Goal: Task Accomplishment & Management: Use online tool/utility

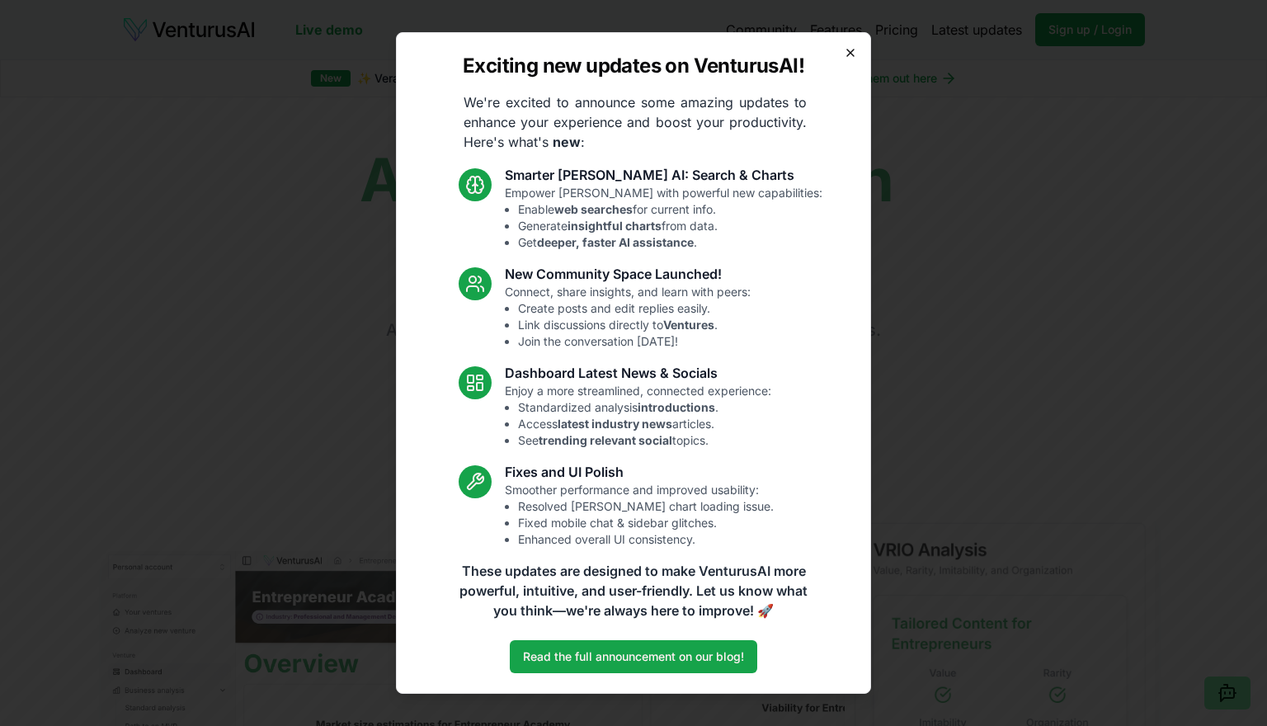
click at [853, 54] on icon "button" at bounding box center [850, 52] width 13 height 13
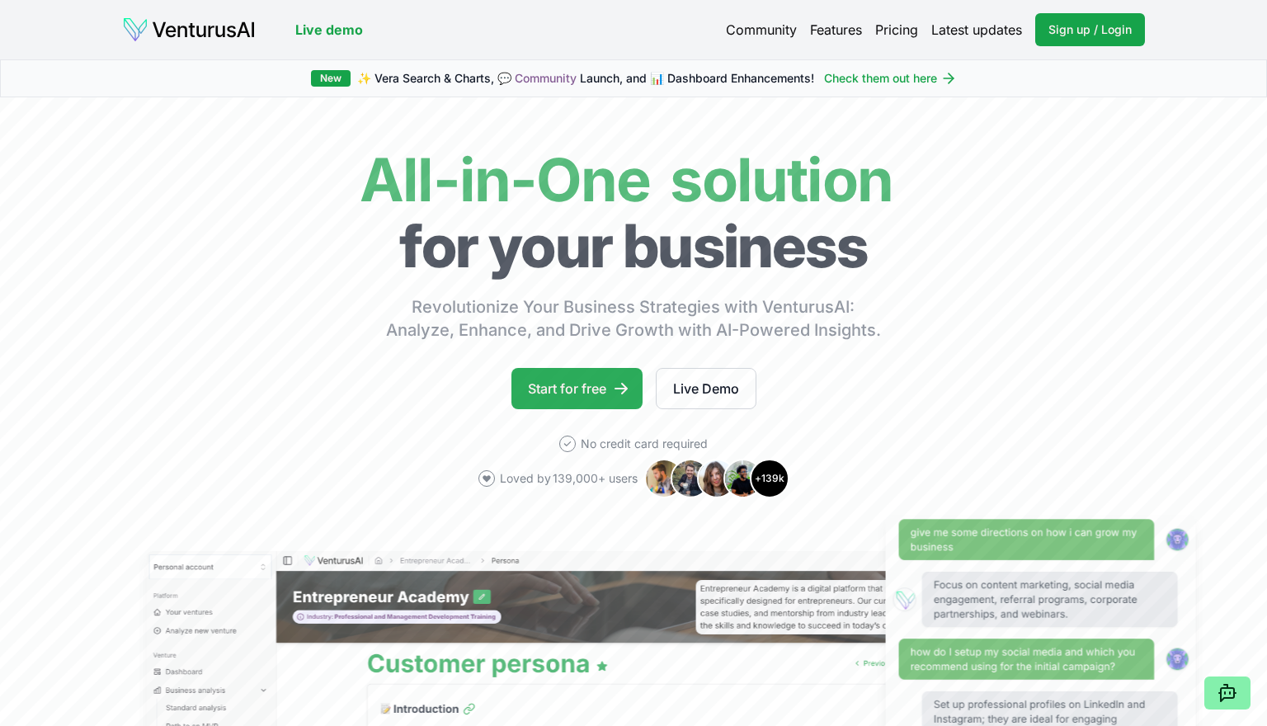
click at [607, 385] on link "Start for free" at bounding box center [577, 388] width 131 height 41
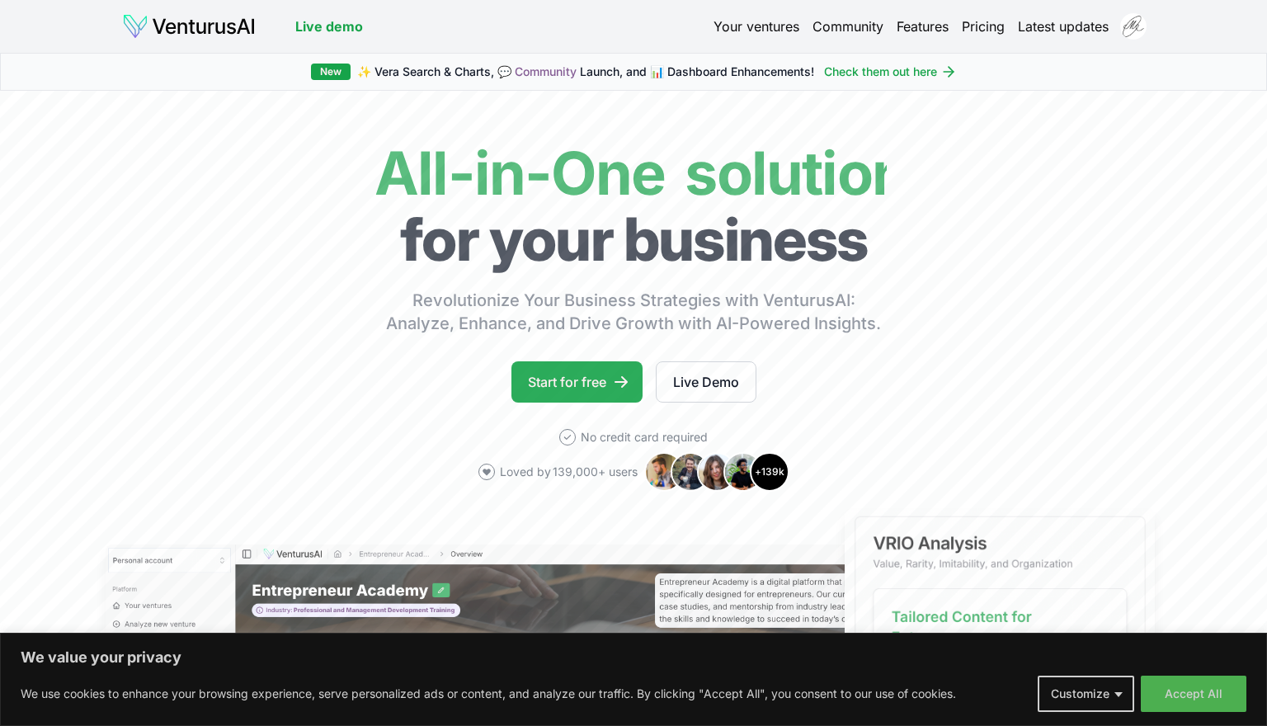
click at [594, 385] on link "Start for free" at bounding box center [577, 381] width 131 height 41
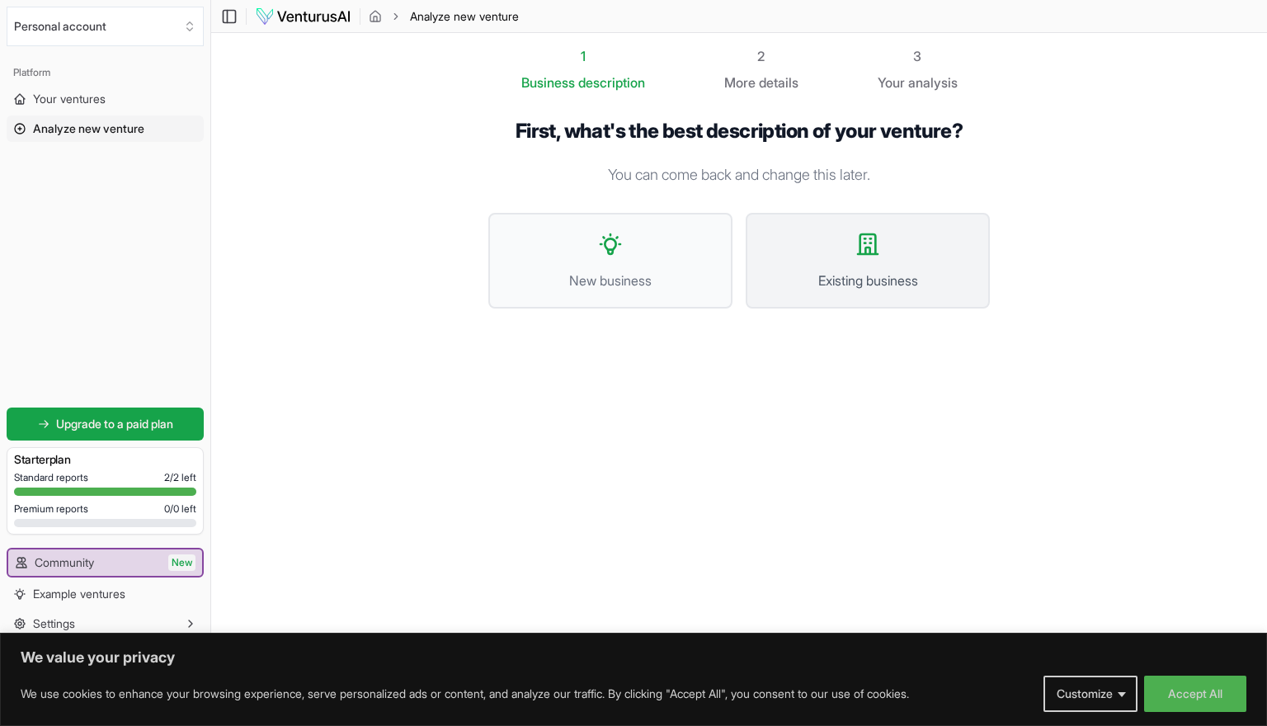
click at [859, 265] on button "Existing business" at bounding box center [868, 261] width 244 height 96
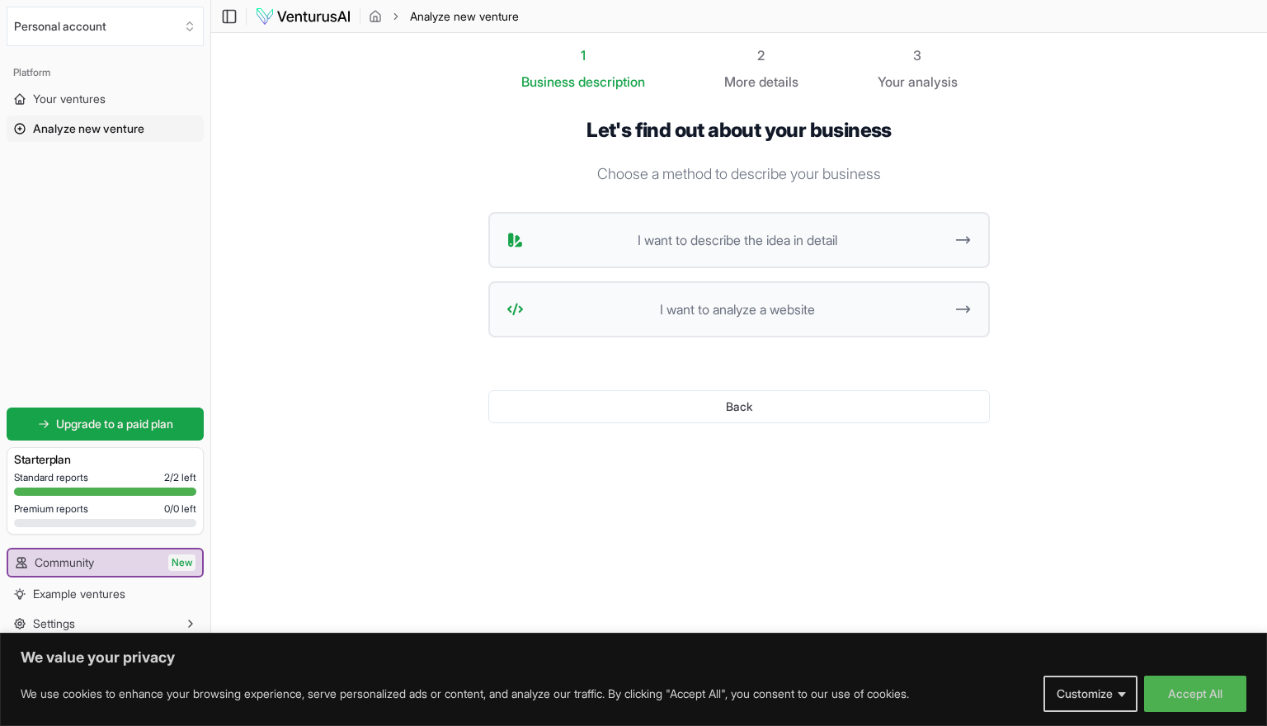
scroll to position [1, 0]
click at [748, 314] on span "I want to analyze a website" at bounding box center [737, 310] width 413 height 20
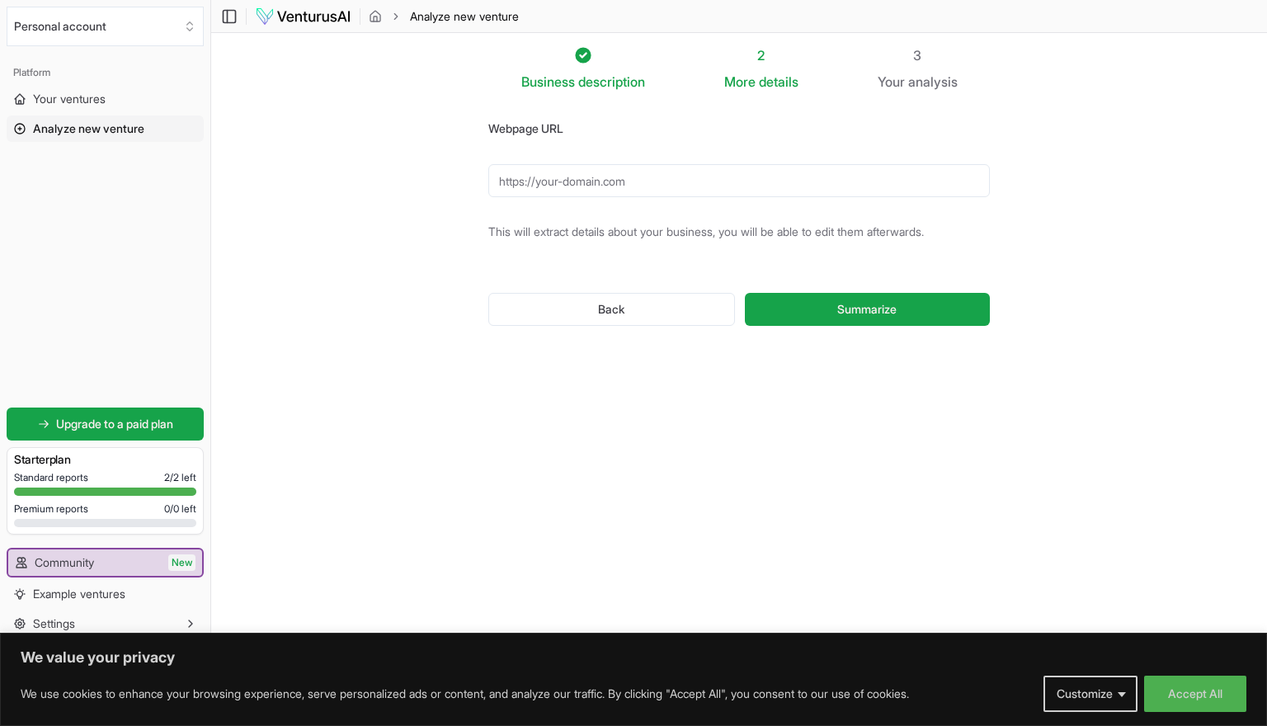
click at [794, 166] on input "Webpage URL" at bounding box center [739, 180] width 502 height 33
paste input "[URL][DOMAIN_NAME]"
type input "[URL][DOMAIN_NAME]"
click at [843, 304] on span "Summarize" at bounding box center [866, 309] width 59 height 17
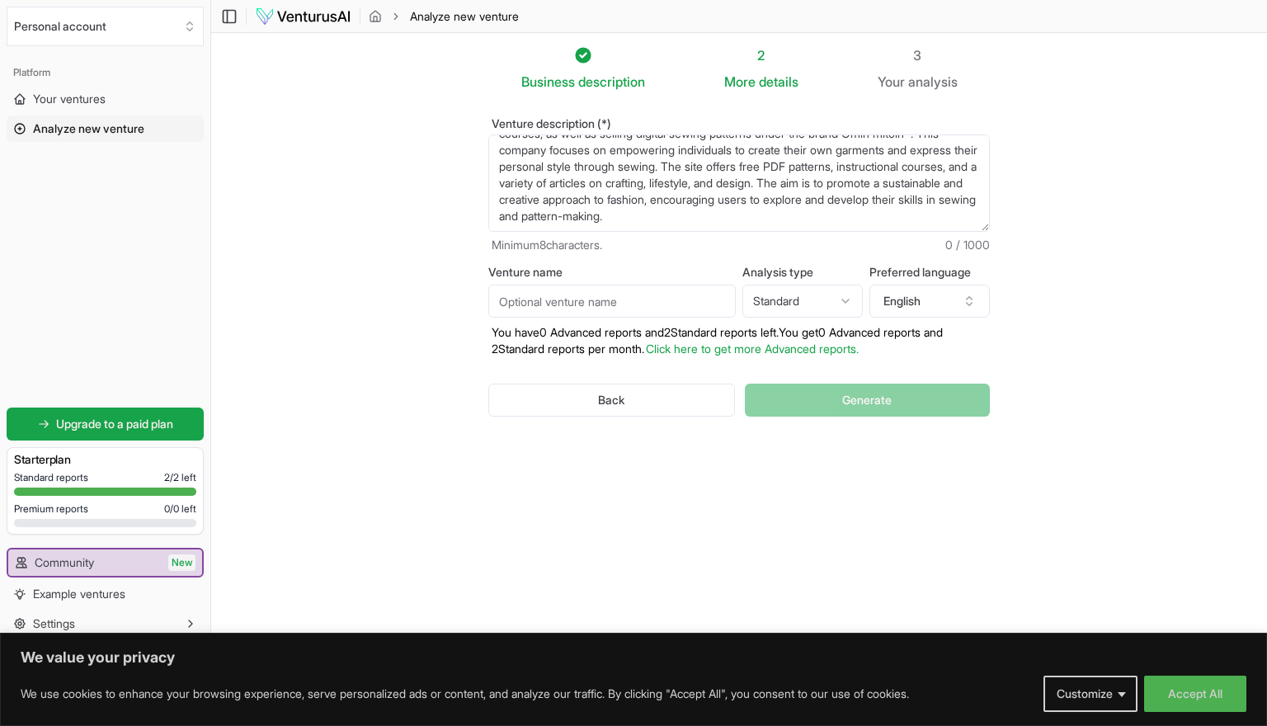
scroll to position [1, 0]
click at [709, 300] on input "Venture name" at bounding box center [612, 301] width 248 height 33
type input "Kaavoihin kangistumatta"
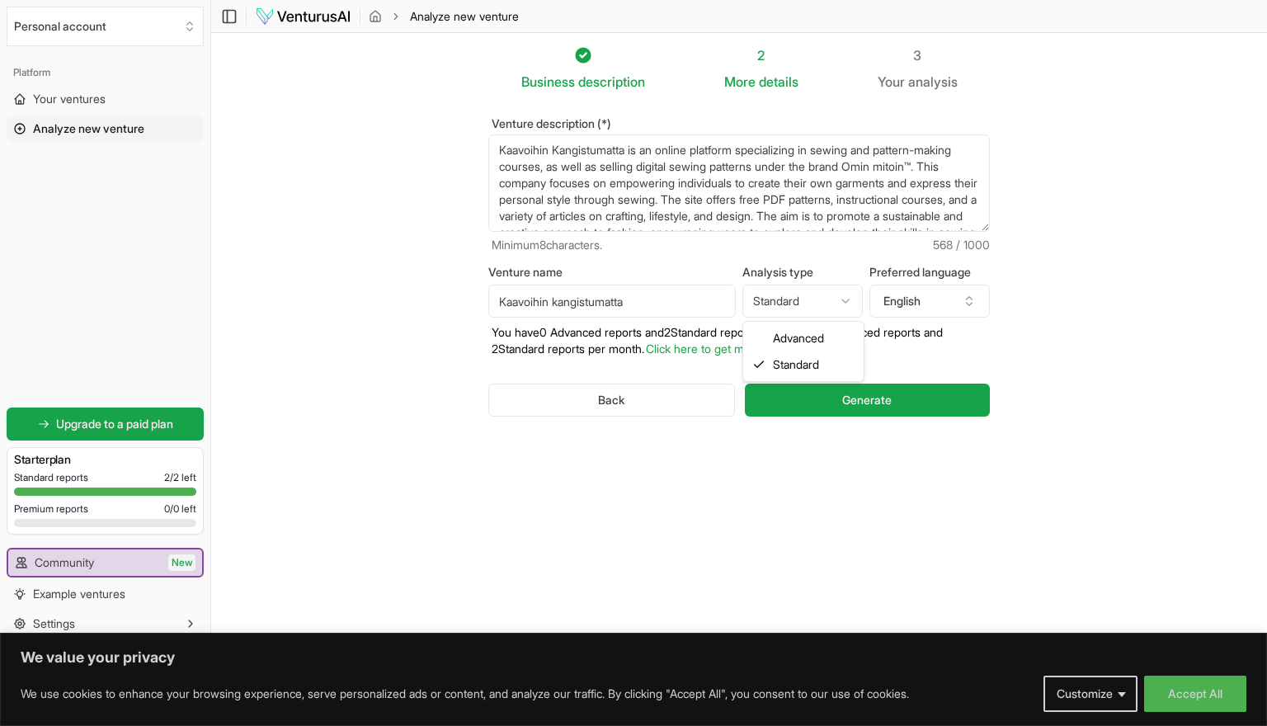
click at [852, 307] on html "We value your privacy We use cookies to enhance your browsing experience, serve…" at bounding box center [633, 362] width 1267 height 726
click at [813, 304] on html "We value your privacy We use cookies to enhance your browsing experience, serve…" at bounding box center [633, 362] width 1267 height 726
select select "standard"
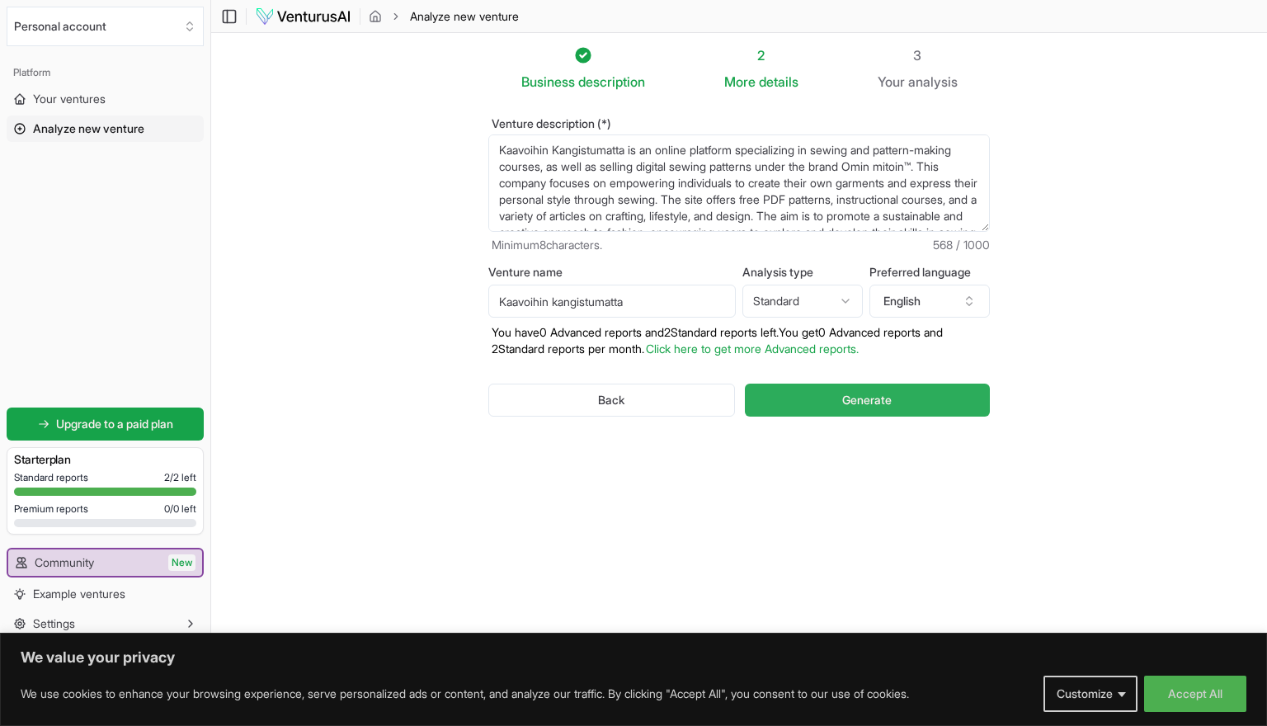
click at [822, 399] on button "Generate" at bounding box center [867, 400] width 245 height 33
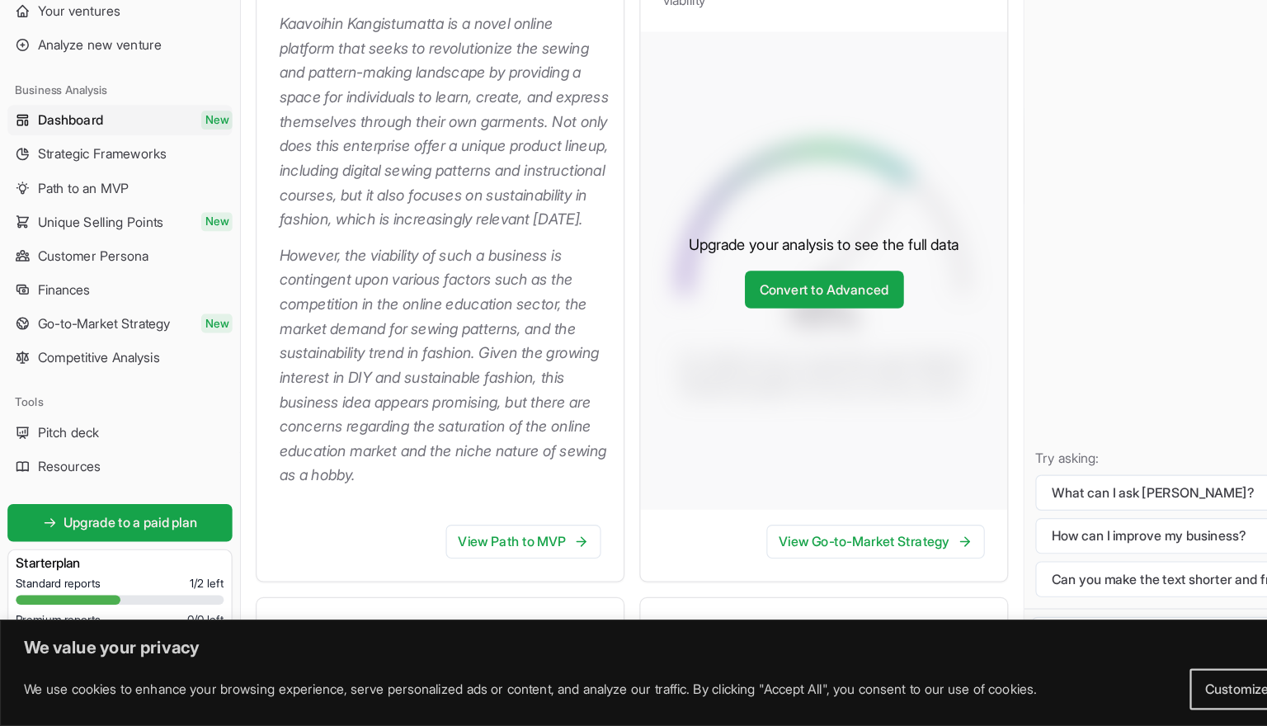
scroll to position [243, 0]
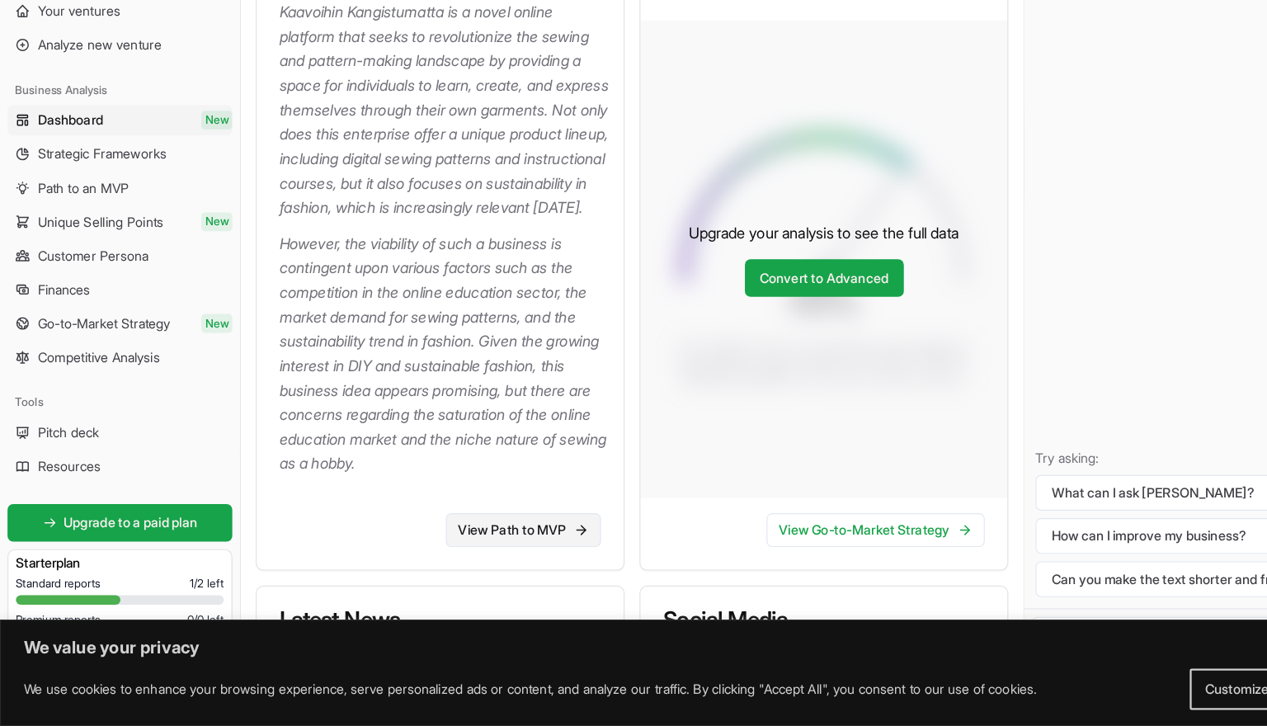
click at [451, 540] on link "View Path to MVP" at bounding box center [459, 555] width 136 height 30
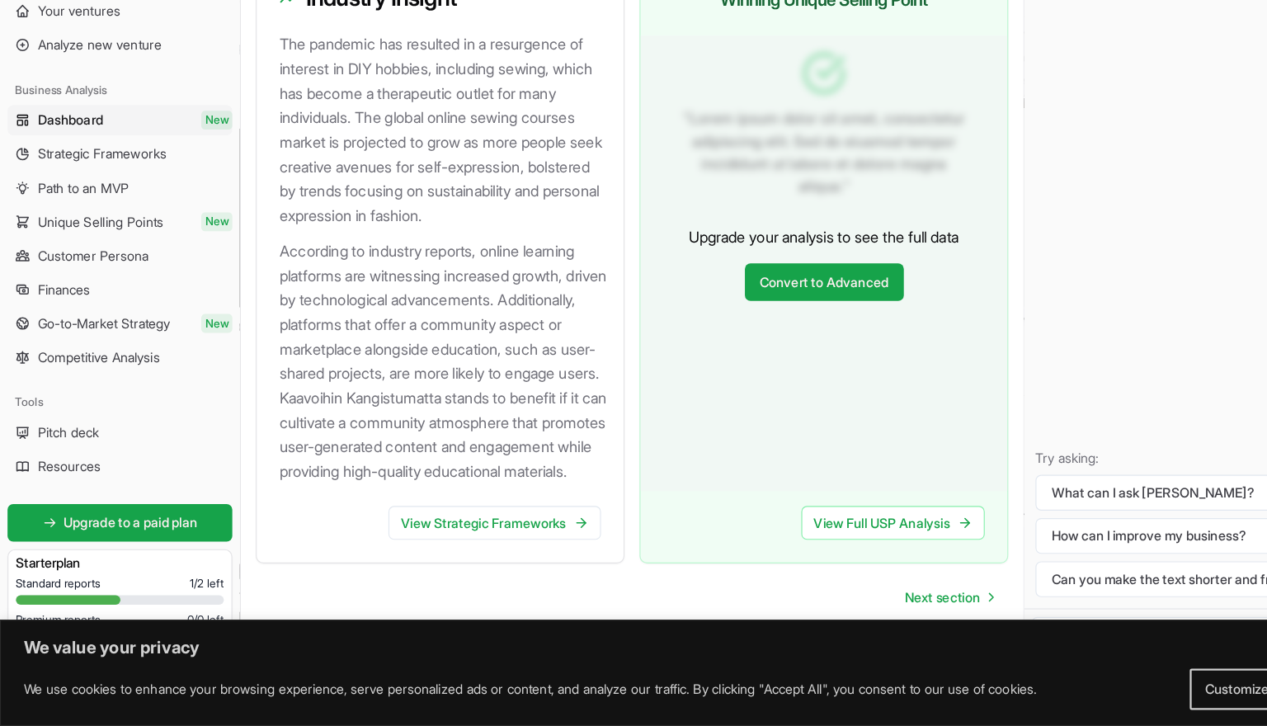
scroll to position [1874, 0]
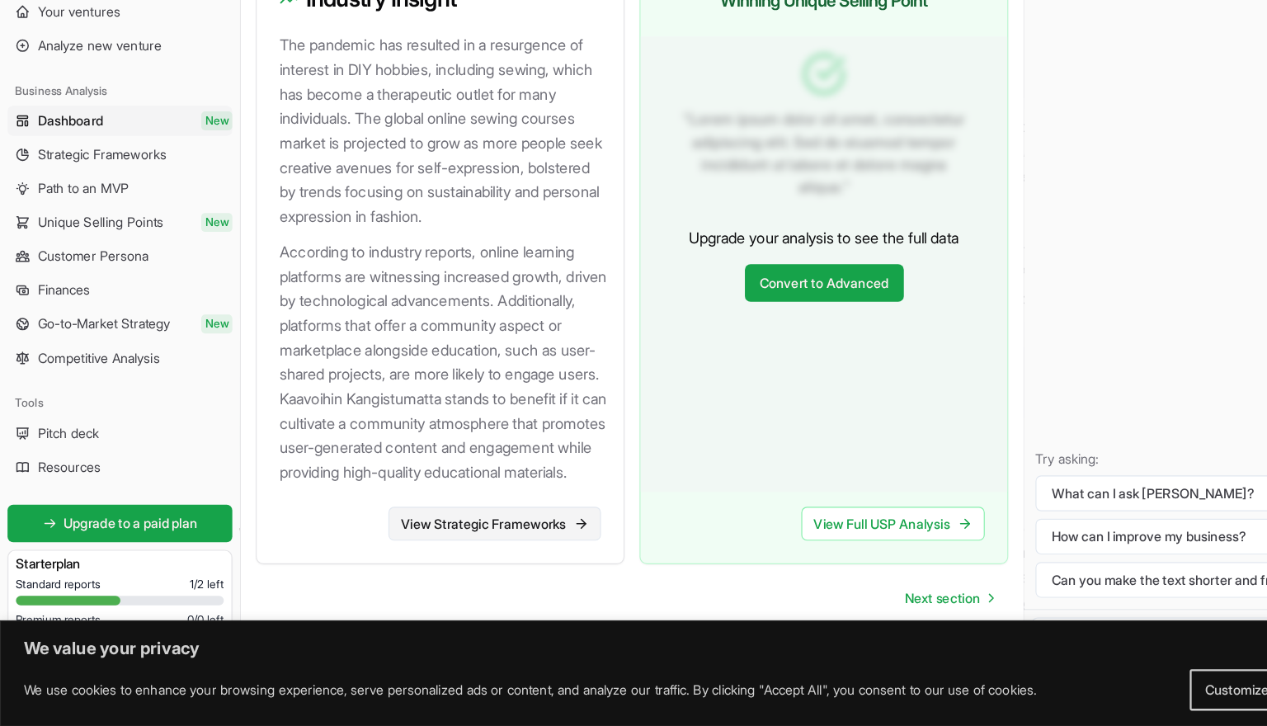
click at [393, 533] on link "View Strategic Frameworks" at bounding box center [434, 548] width 186 height 30
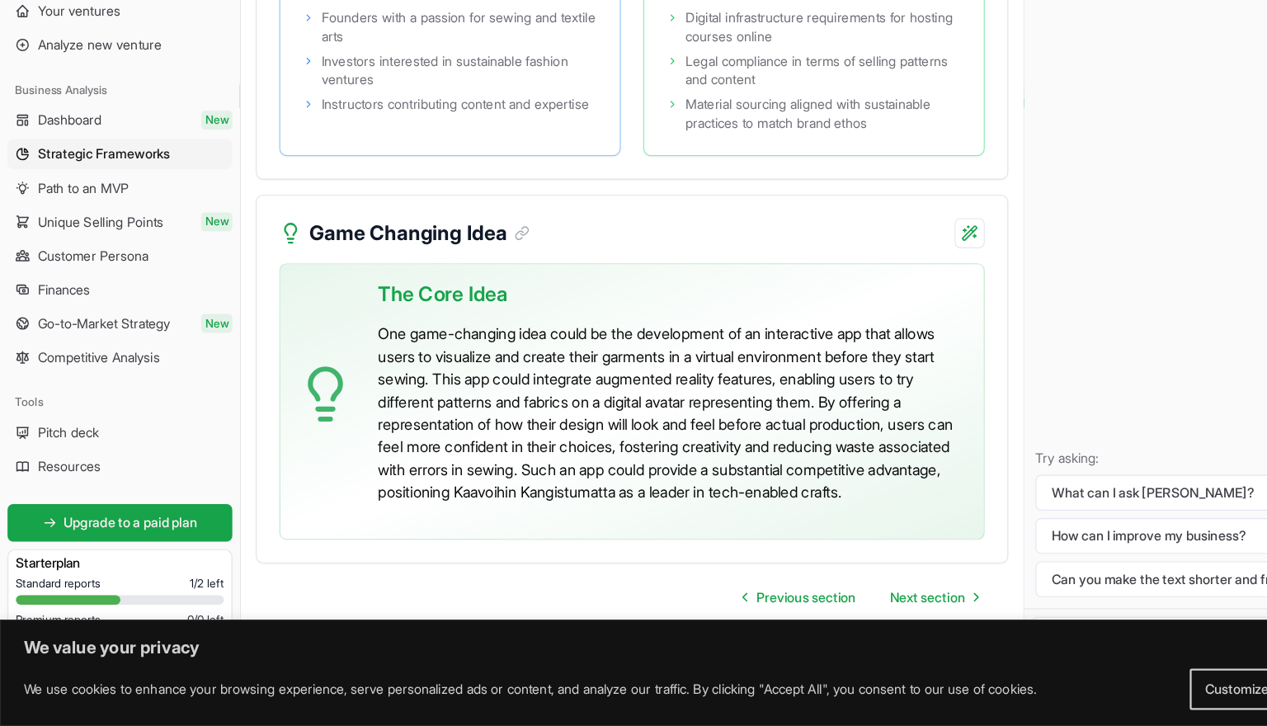
scroll to position [4061, 0]
click at [119, 241] on link "Path to an MVP" at bounding box center [105, 254] width 197 height 26
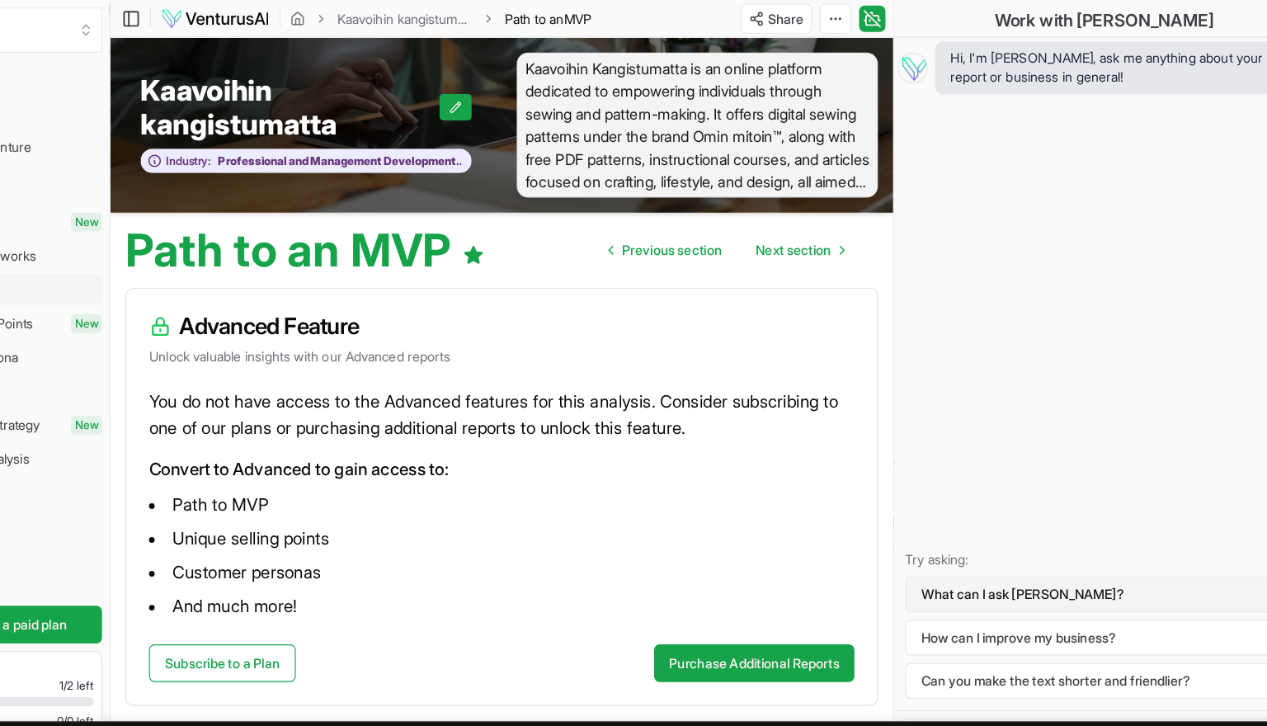
click at [908, 521] on button "What can I ask [PERSON_NAME]?" at bounding box center [1082, 521] width 349 height 31
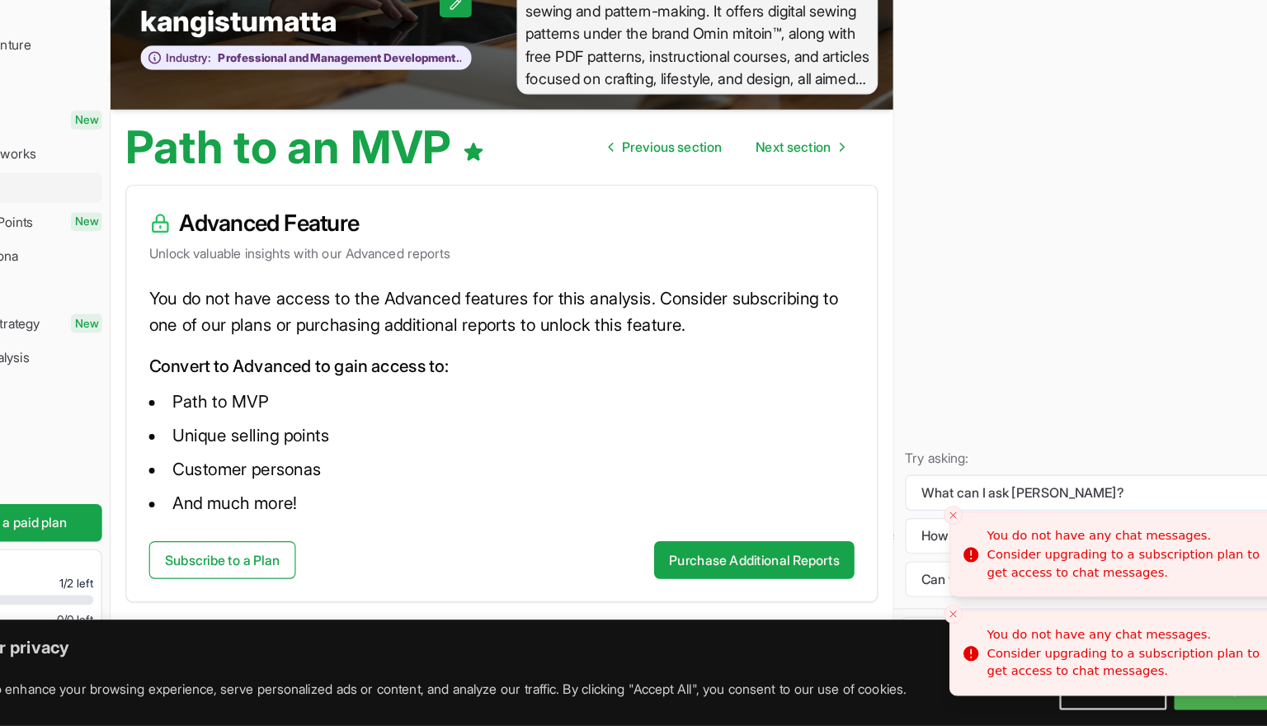
scroll to position [1, 0]
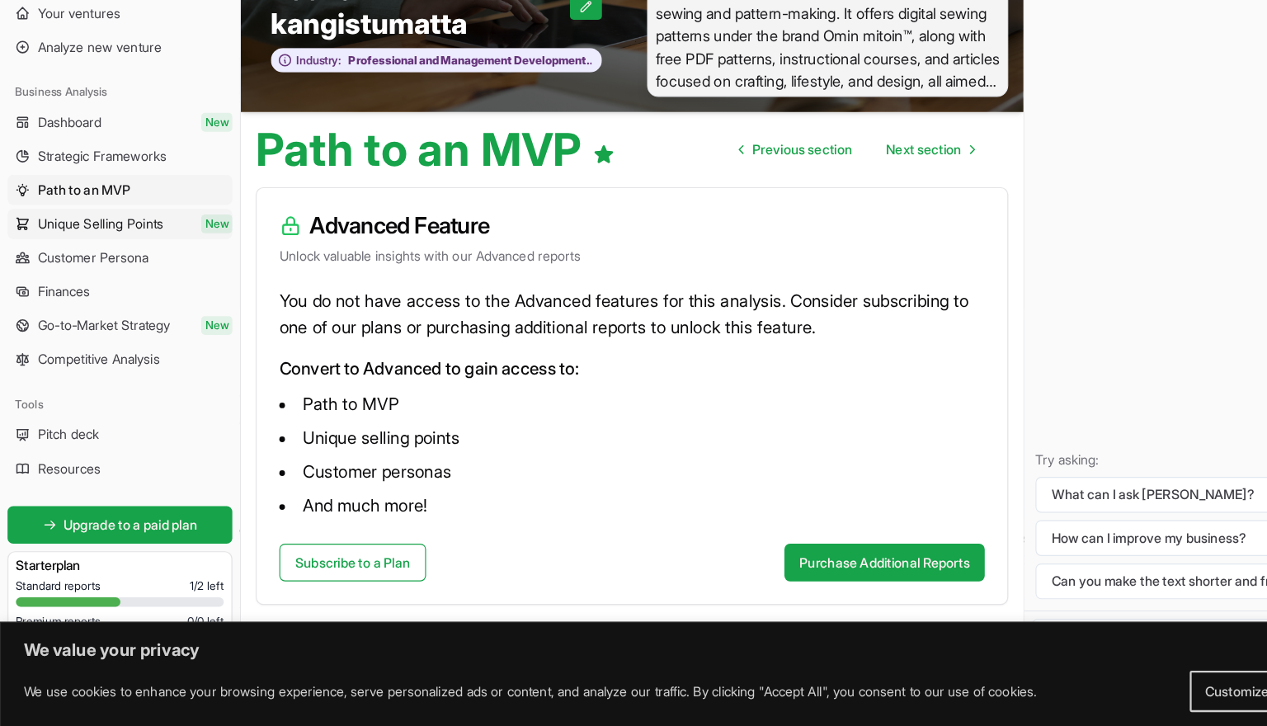
click at [105, 276] on span "Unique Selling Points" at bounding box center [88, 284] width 111 height 17
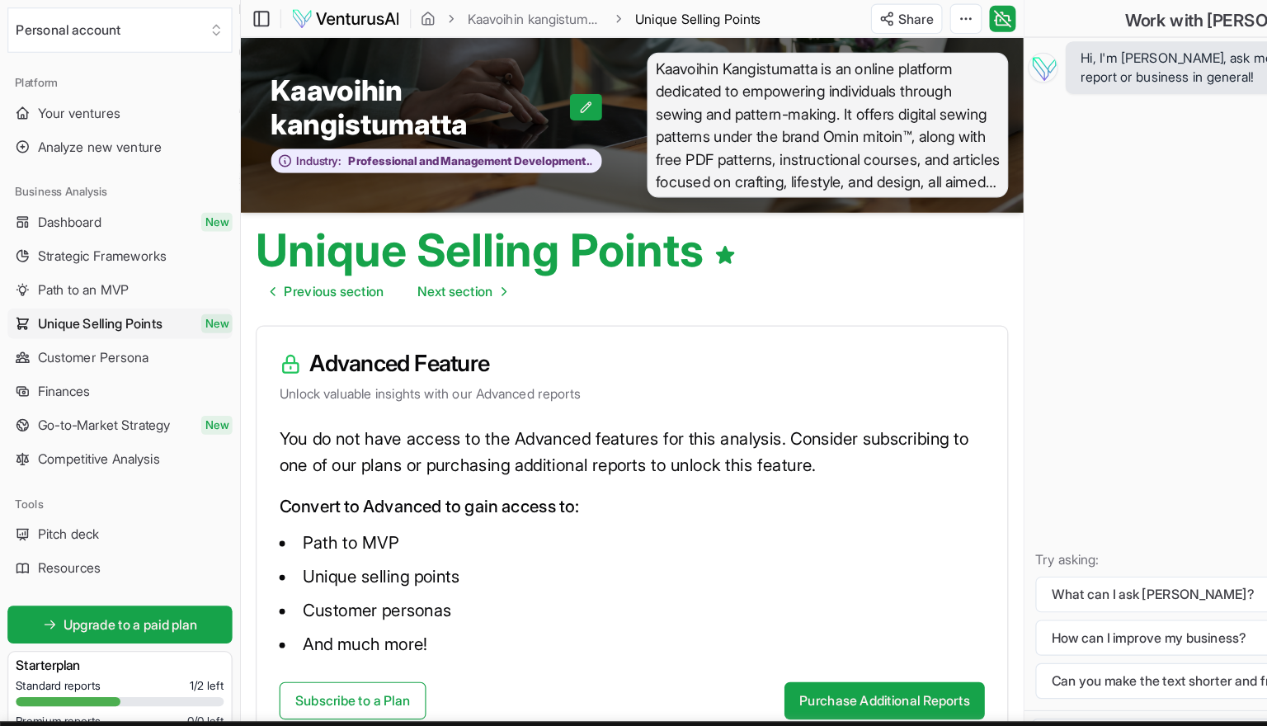
click at [97, 318] on span "Customer Persona" at bounding box center [81, 313] width 97 height 17
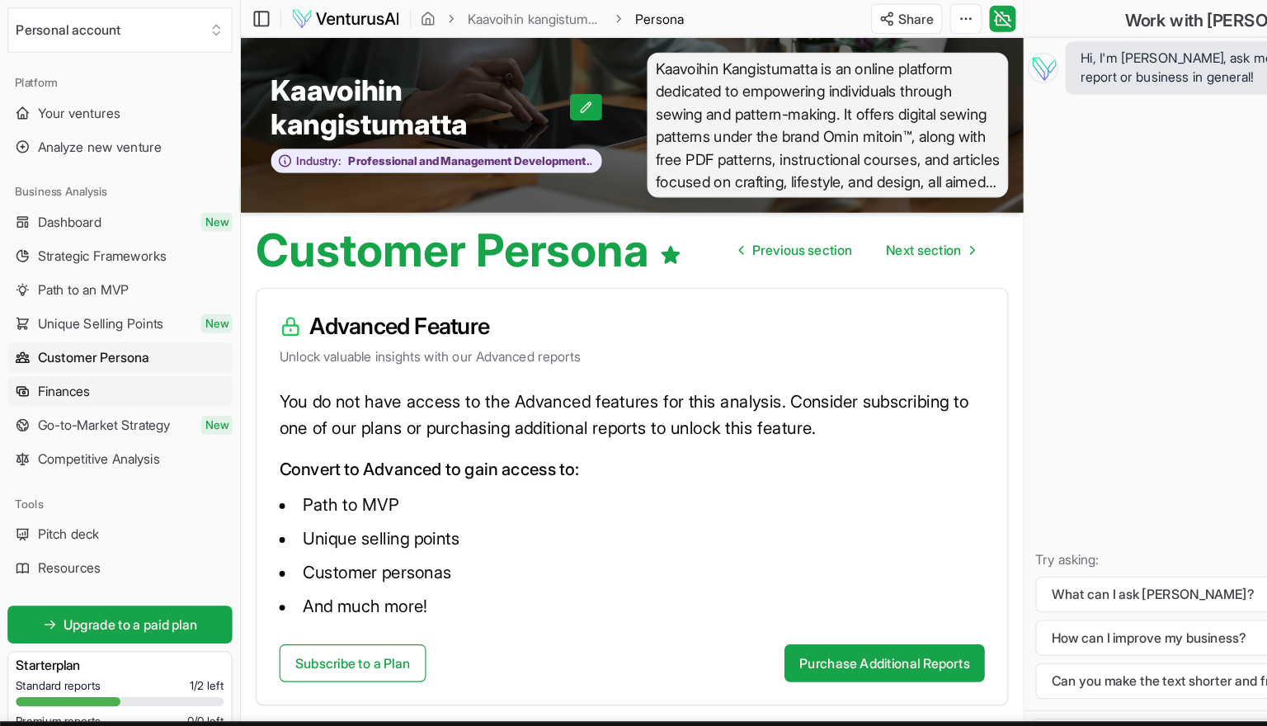
click at [92, 344] on link "Finances" at bounding box center [105, 343] width 197 height 26
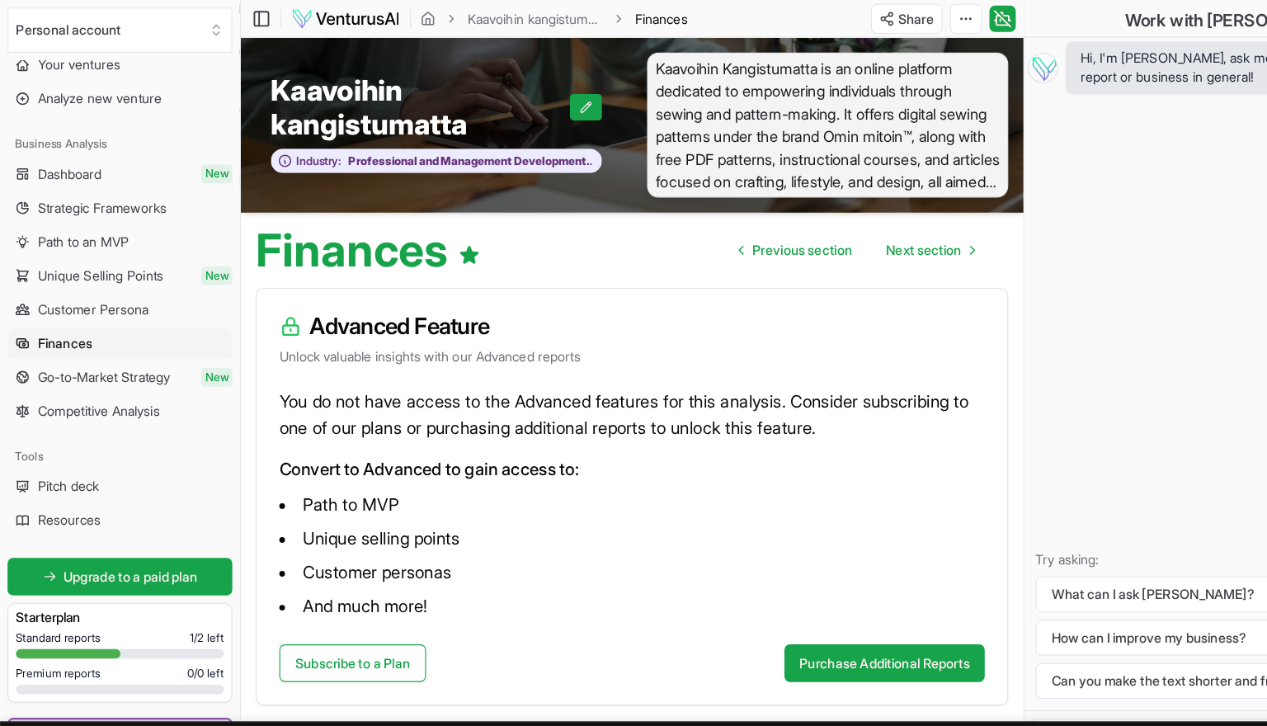
scroll to position [45, 0]
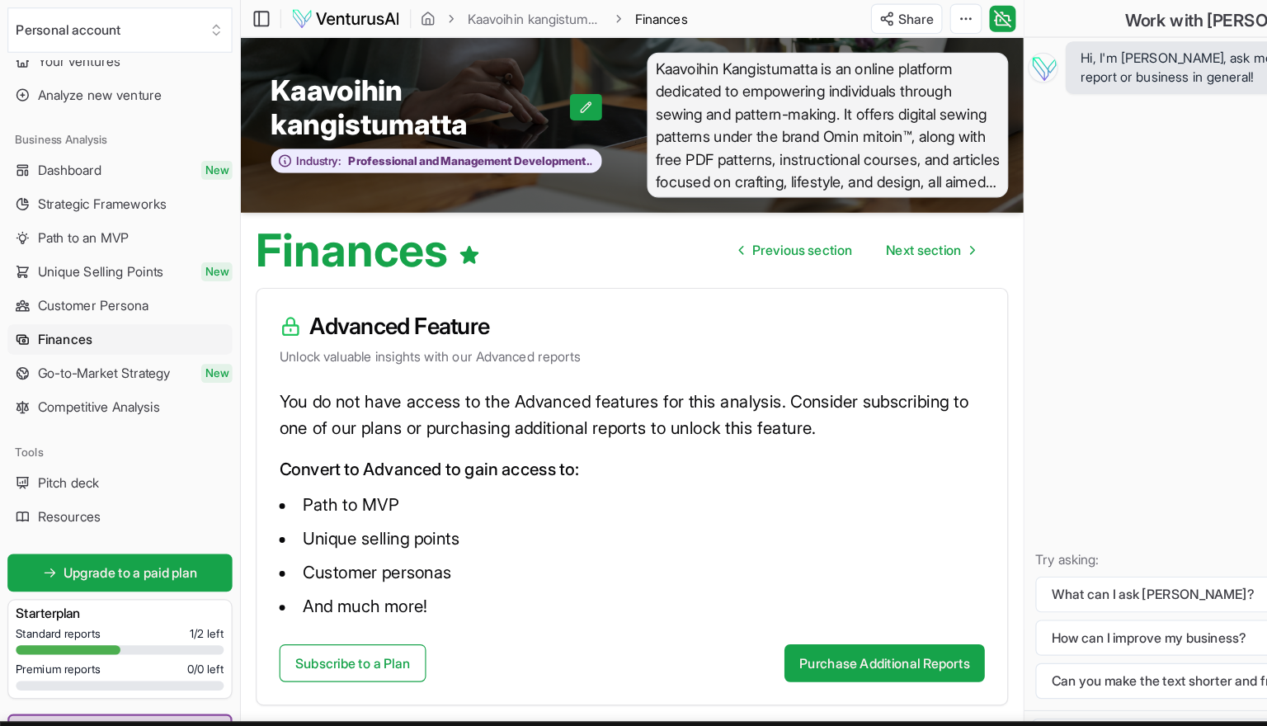
click at [92, 332] on span "Go-to-Market Strategy" at bounding box center [91, 327] width 116 height 17
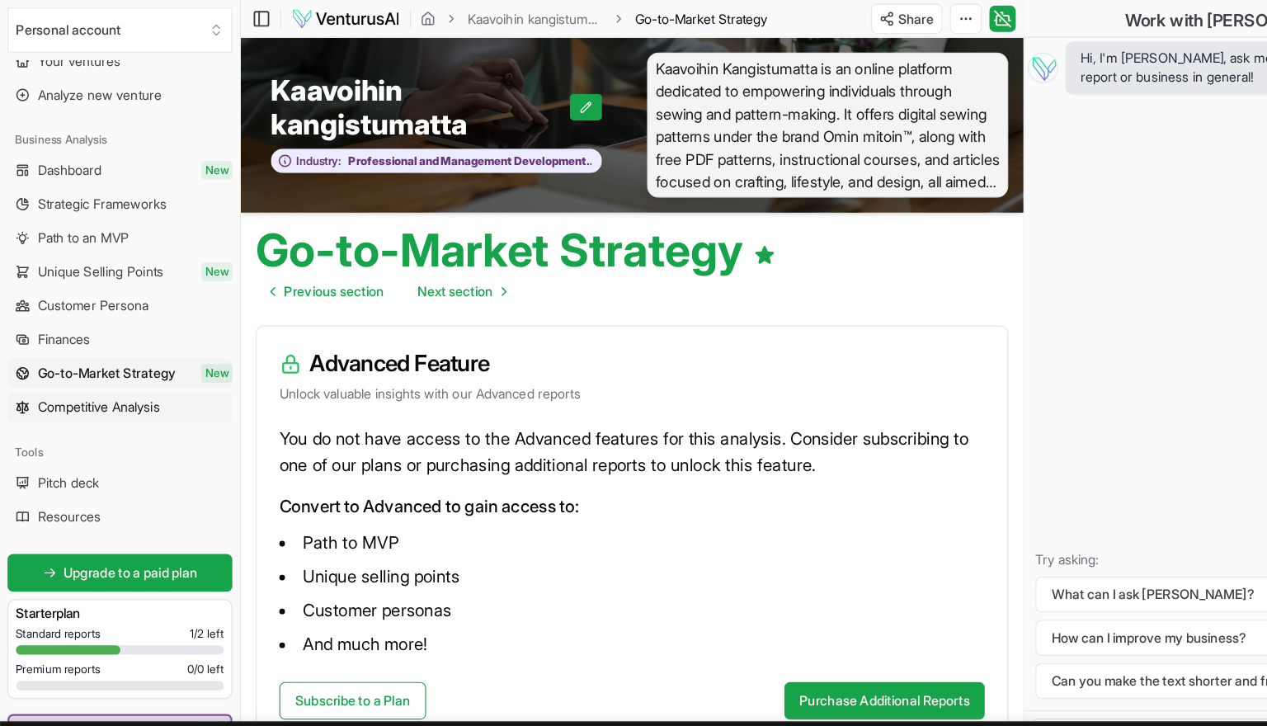
click at [92, 361] on span "Competitive Analysis" at bounding box center [86, 357] width 107 height 17
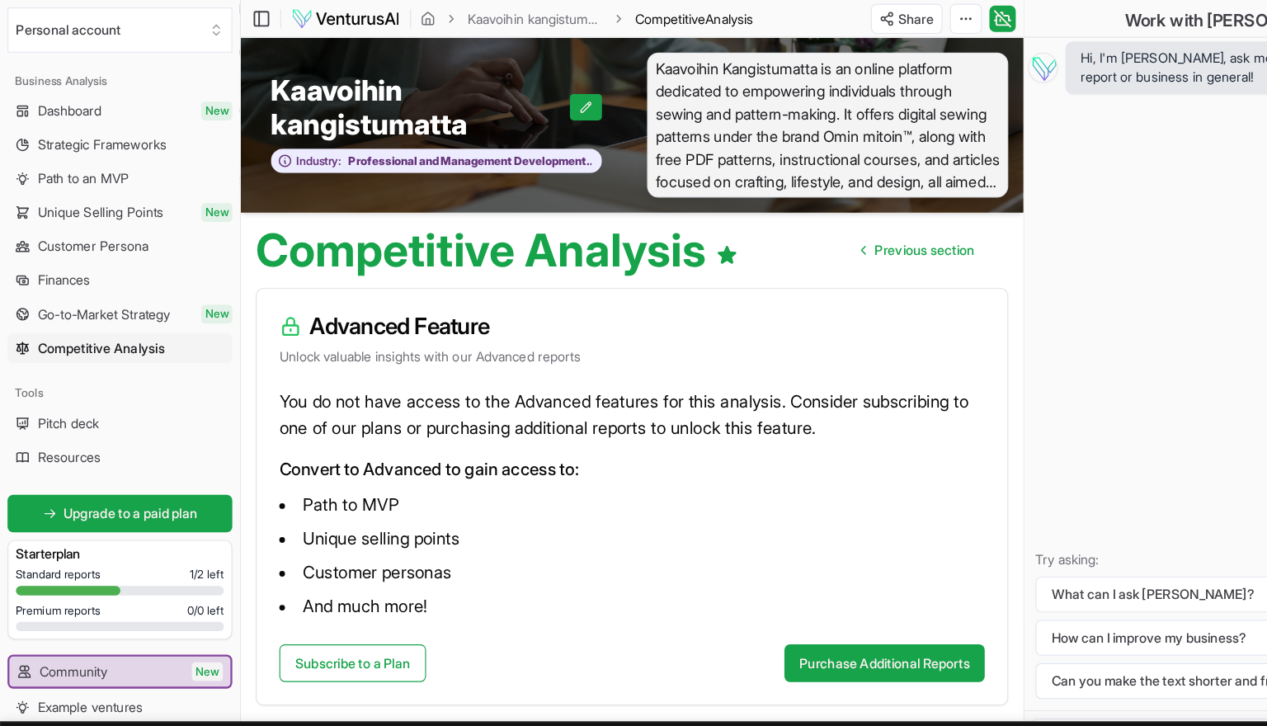
scroll to position [101, 0]
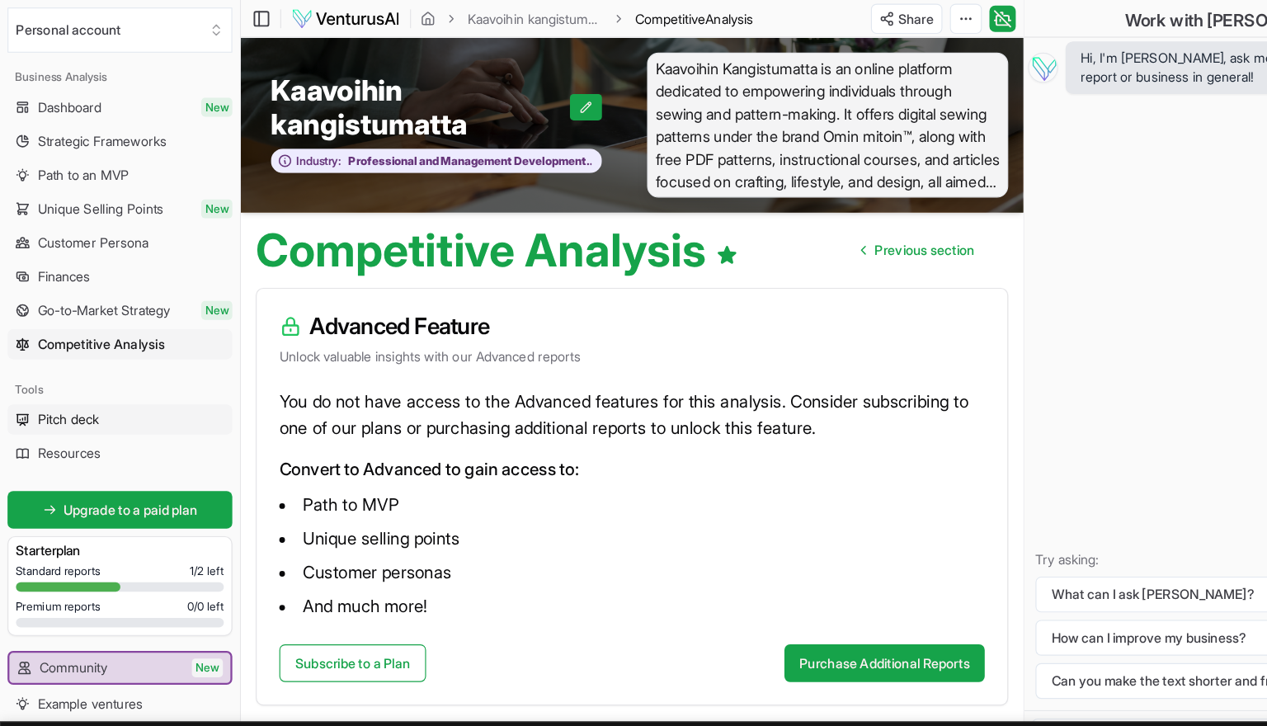
click at [84, 369] on span "Pitch deck" at bounding box center [60, 368] width 54 height 17
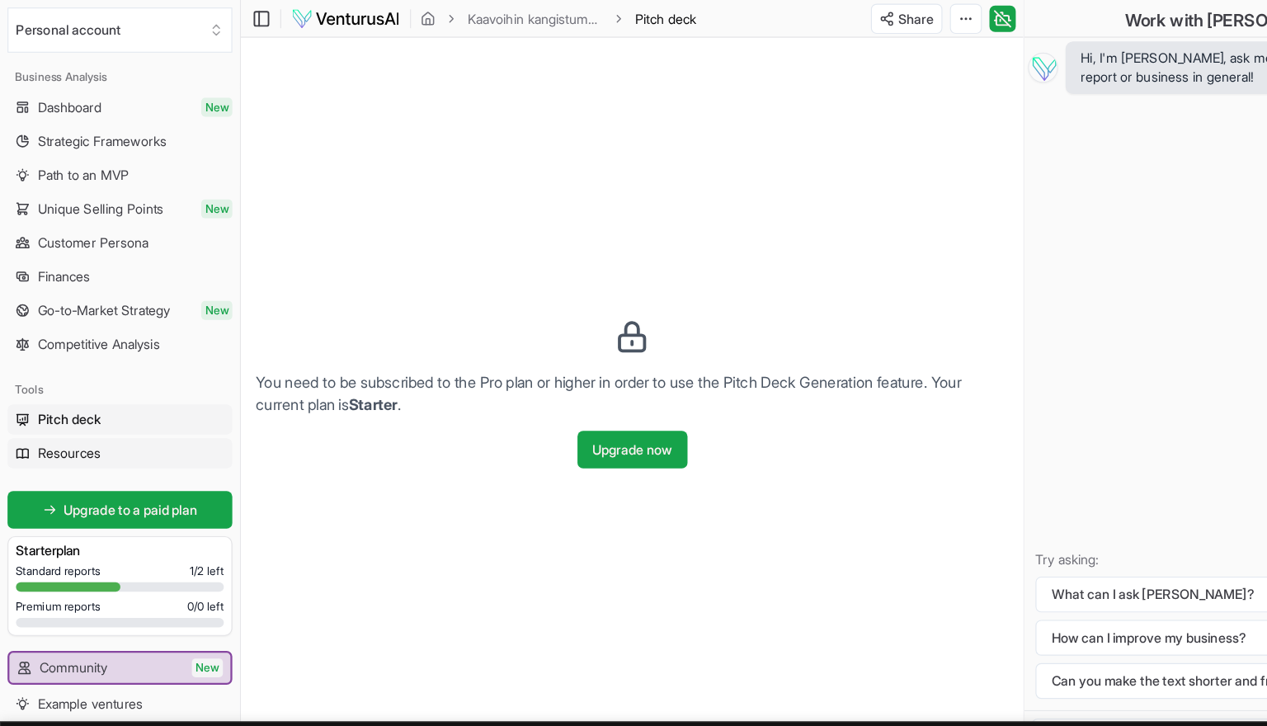
click at [78, 396] on span "Resources" at bounding box center [60, 397] width 55 height 17
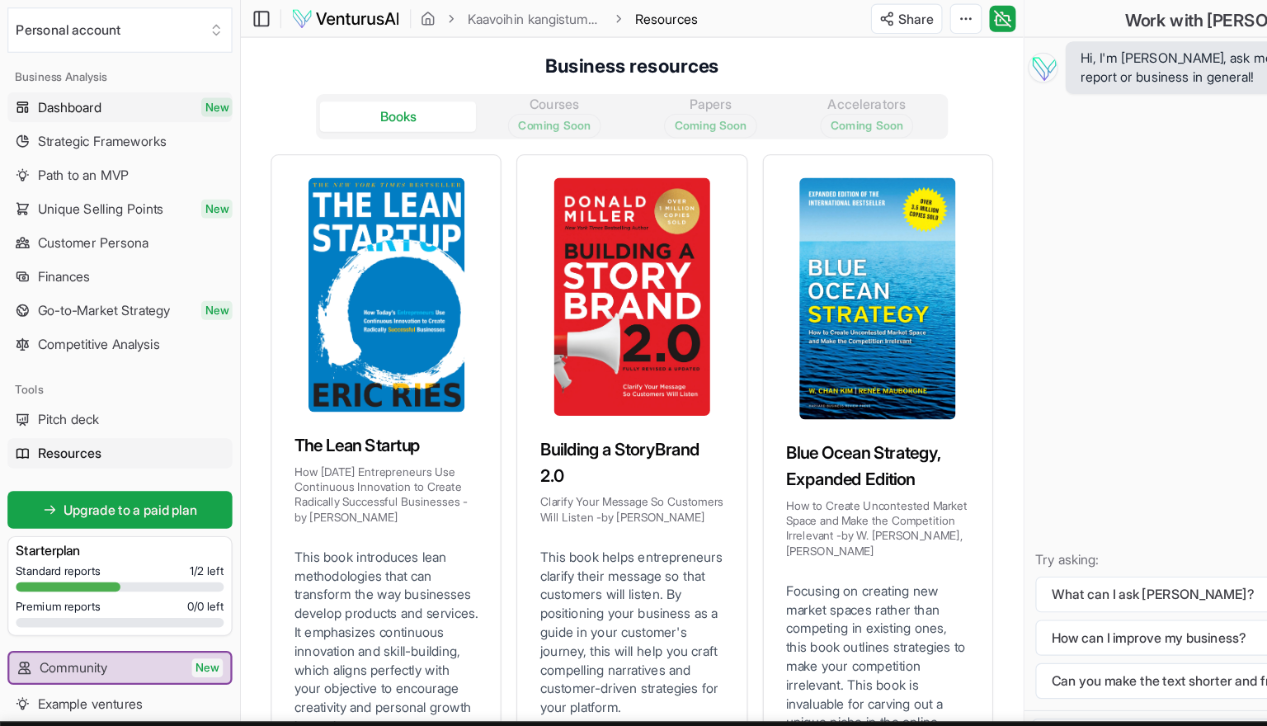
click at [98, 98] on link "Dashboard New" at bounding box center [105, 94] width 197 height 26
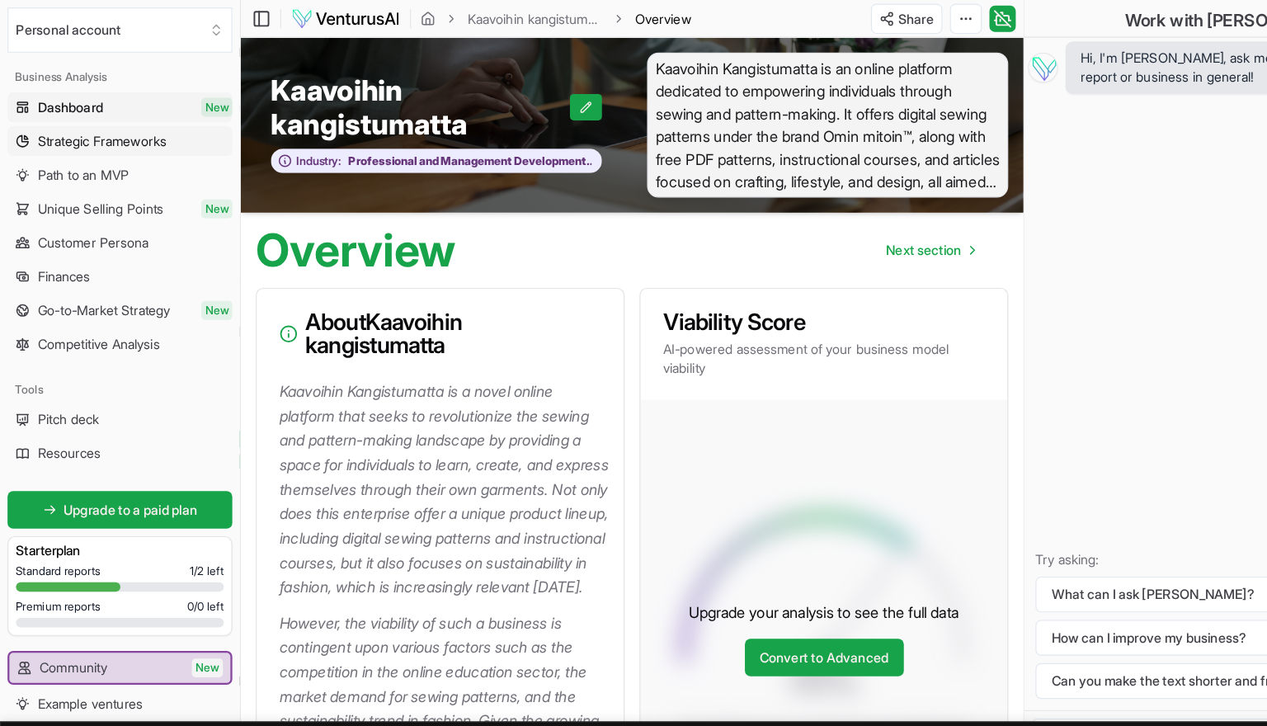
click at [93, 132] on link "Strategic Frameworks" at bounding box center [105, 124] width 197 height 26
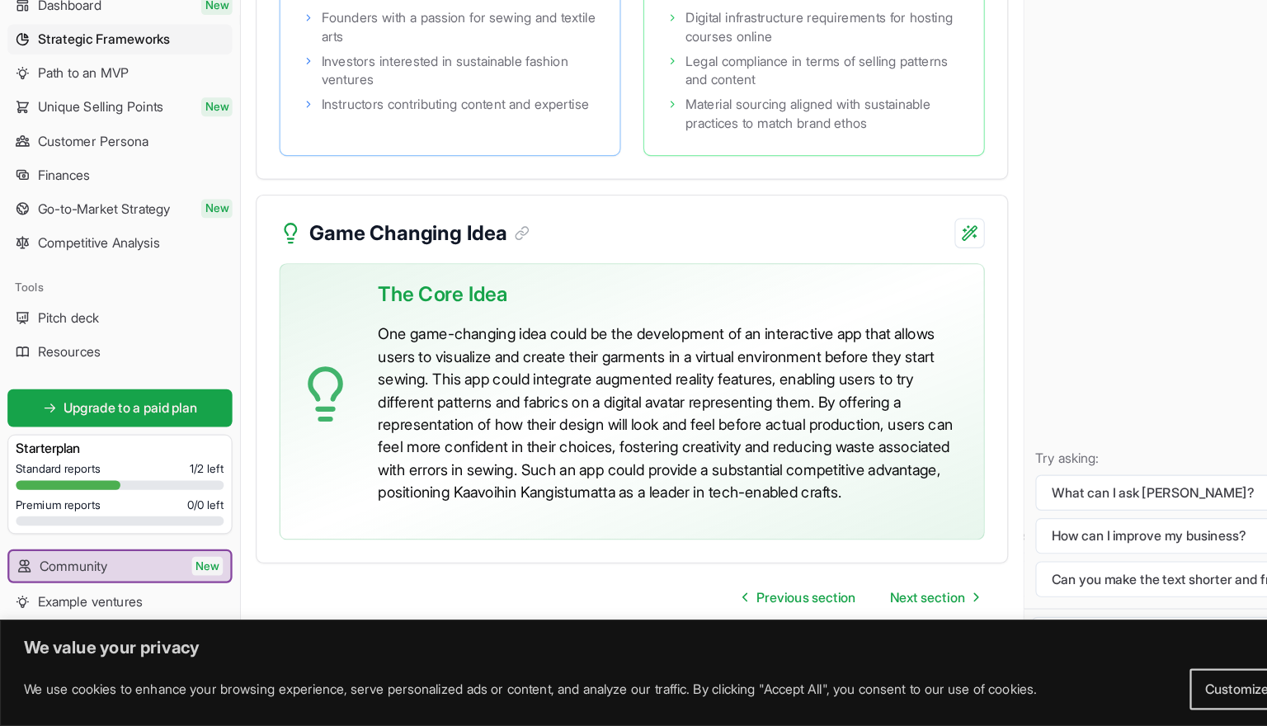
scroll to position [4061, 0]
click at [826, 605] on span "Next section" at bounding box center [814, 613] width 66 height 17
